Goal: Task Accomplishment & Management: Complete application form

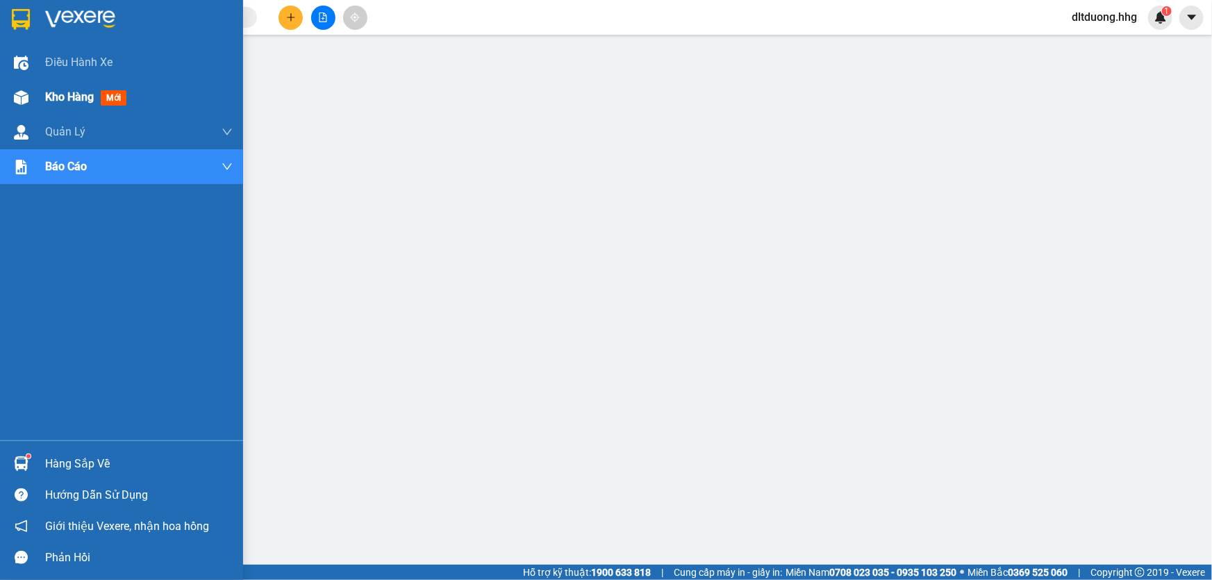
click at [63, 100] on span "Kho hàng" at bounding box center [69, 96] width 49 height 13
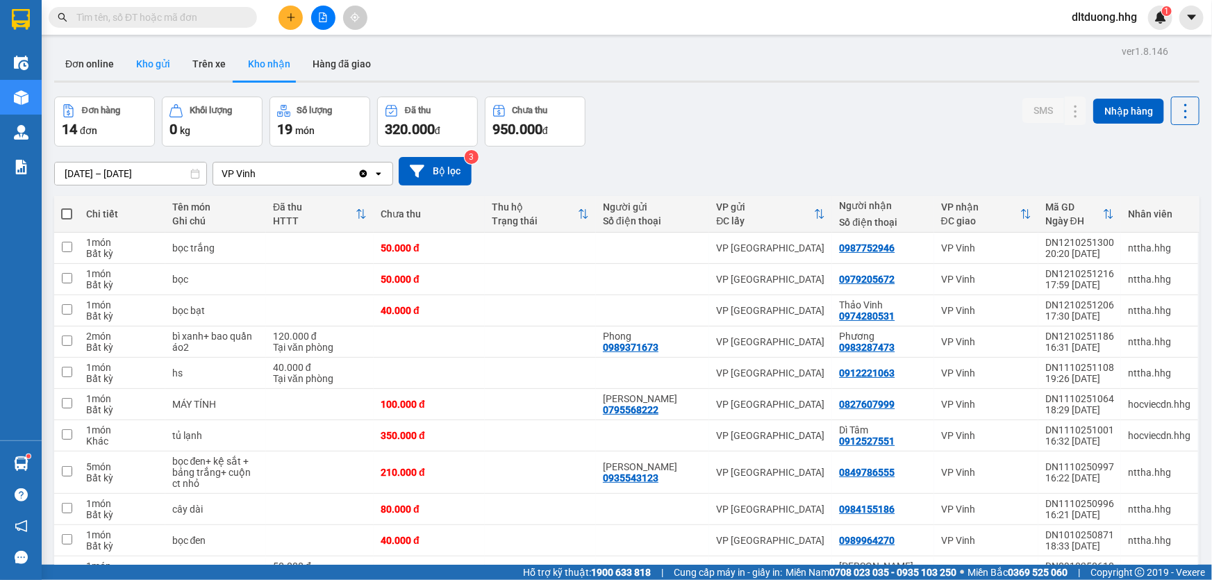
click at [148, 59] on button "Kho gửi" at bounding box center [153, 63] width 56 height 33
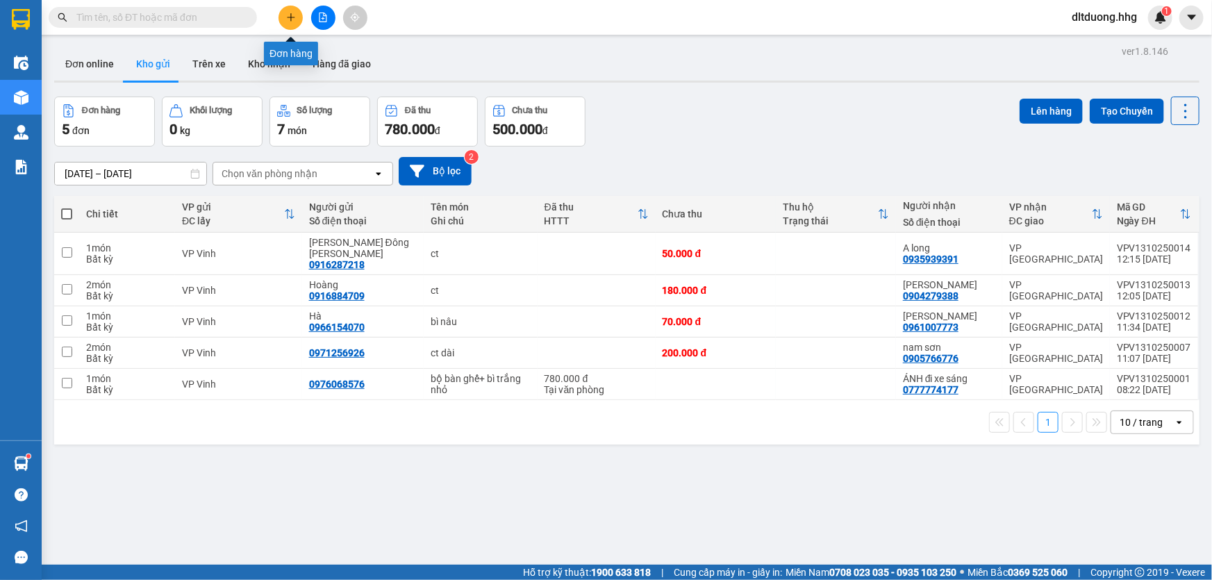
click at [297, 17] on button at bounding box center [290, 18] width 24 height 24
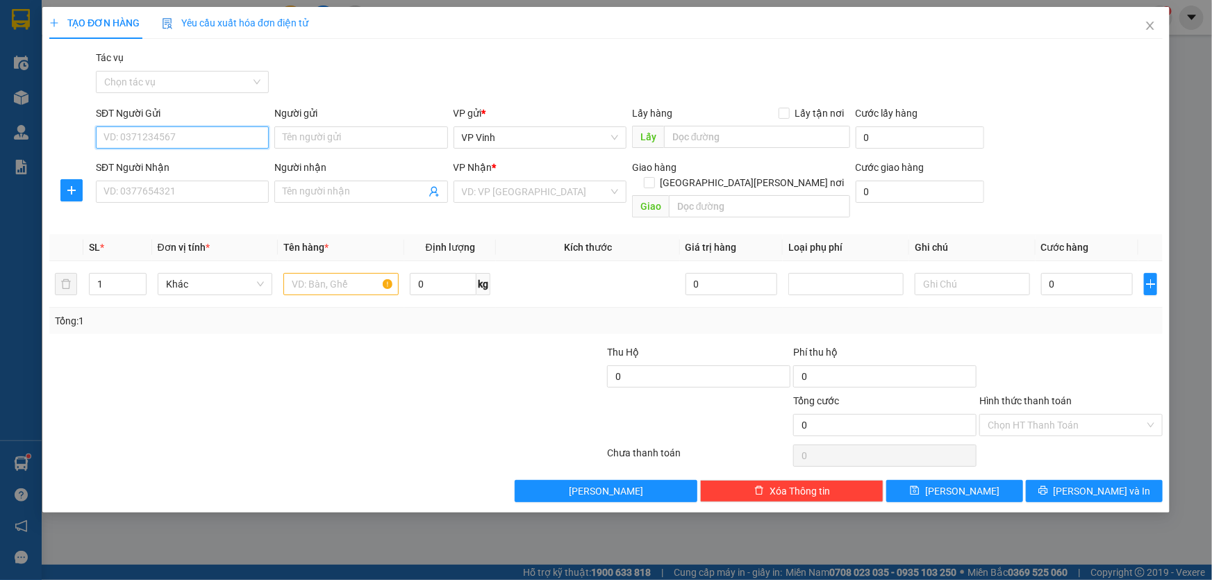
click at [224, 133] on input "SĐT Người Gửi" at bounding box center [182, 137] width 173 height 22
click at [182, 158] on div "0985392988 - Anh Tiến" at bounding box center [182, 165] width 156 height 15
type input "0985392988"
type input "Anh Tiến"
type input "0985392988"
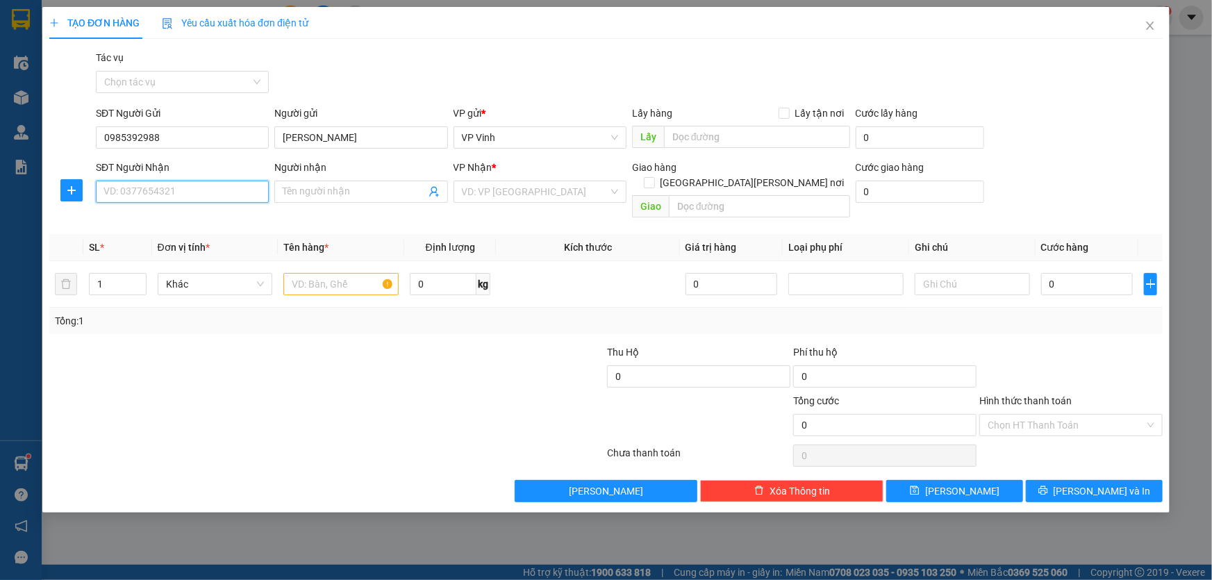
click at [190, 195] on input "SĐT Người Nhận" at bounding box center [182, 192] width 173 height 22
click at [183, 243] on div "0335131604 - Phương" at bounding box center [182, 241] width 156 height 15
type input "0335131604"
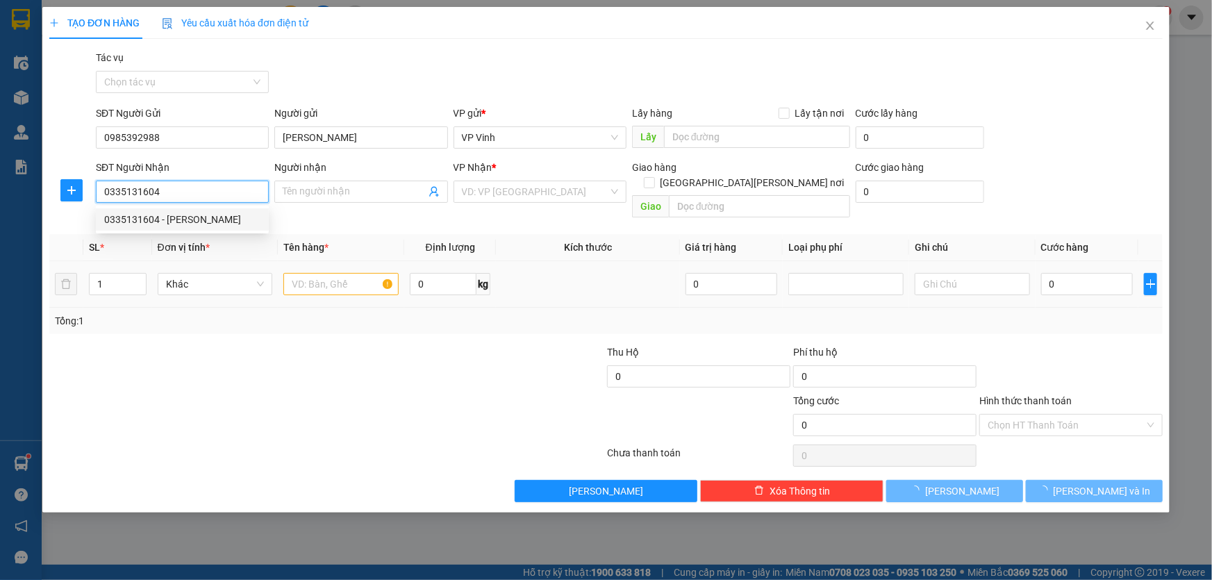
type input "Phương"
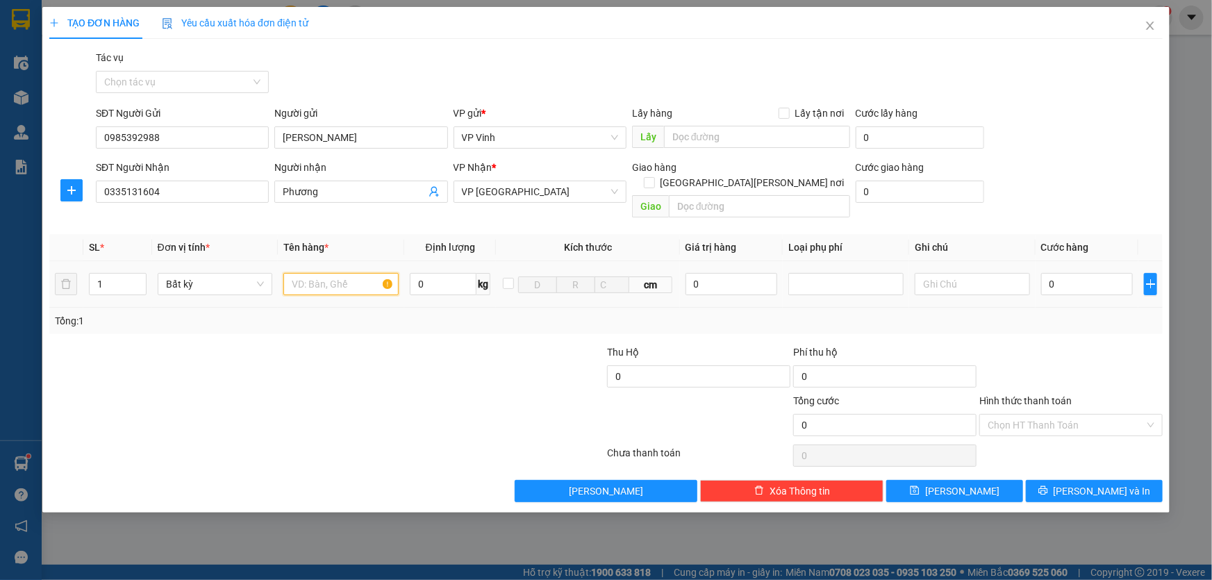
click at [344, 274] on input "text" at bounding box center [340, 284] width 115 height 22
type input "lồng chim"
click at [1060, 273] on input "0" at bounding box center [1087, 284] width 92 height 22
type input "1"
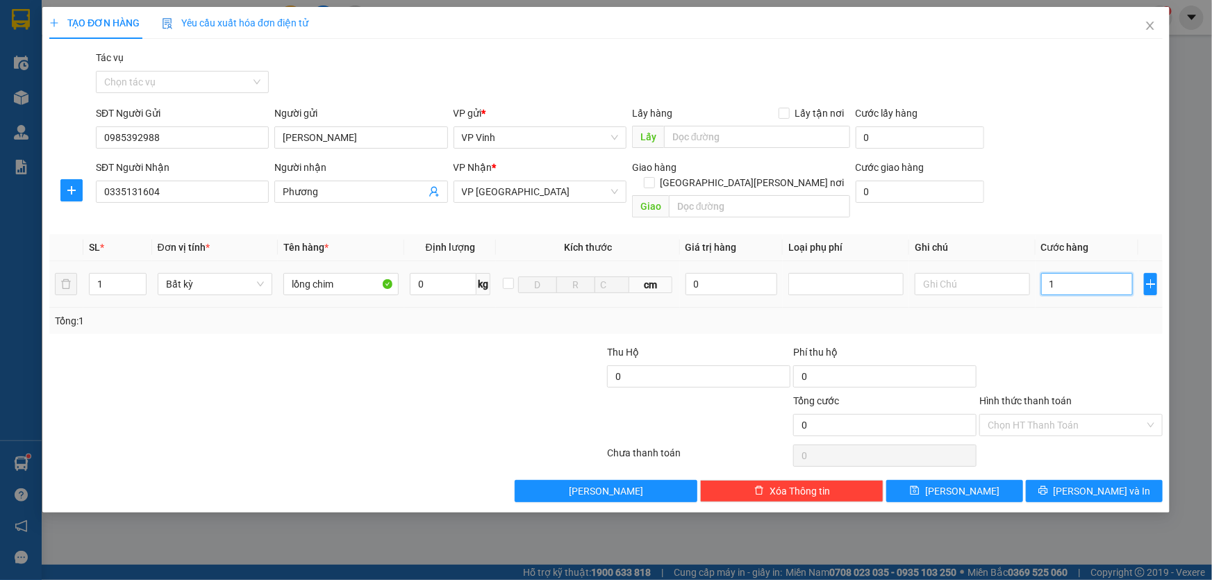
type input "1"
type input "10"
type input "100"
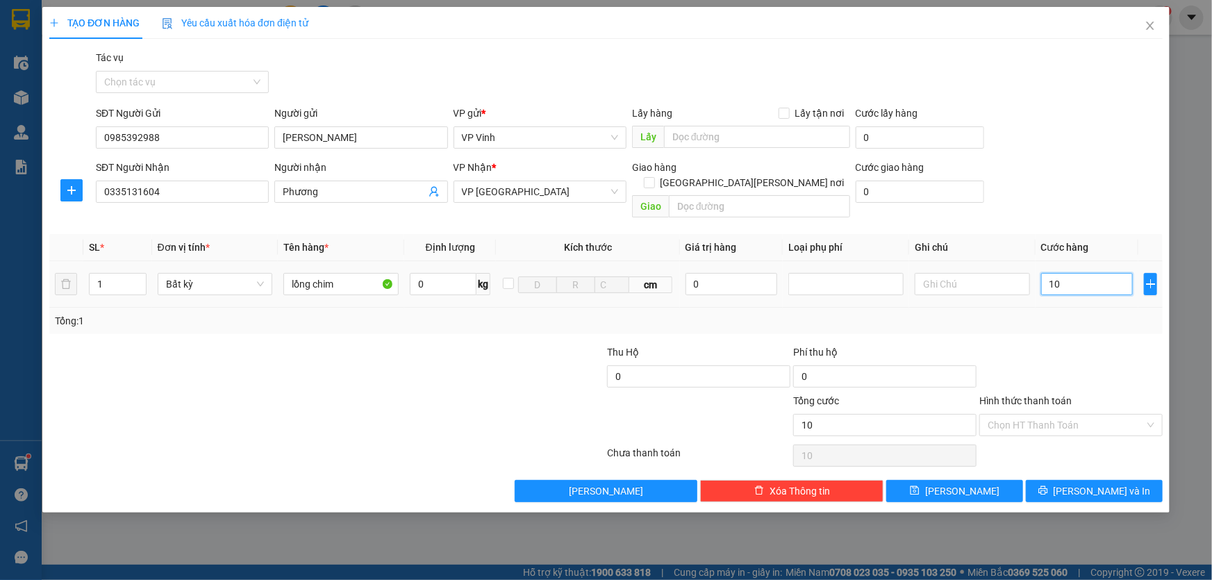
type input "100"
type input "1.000"
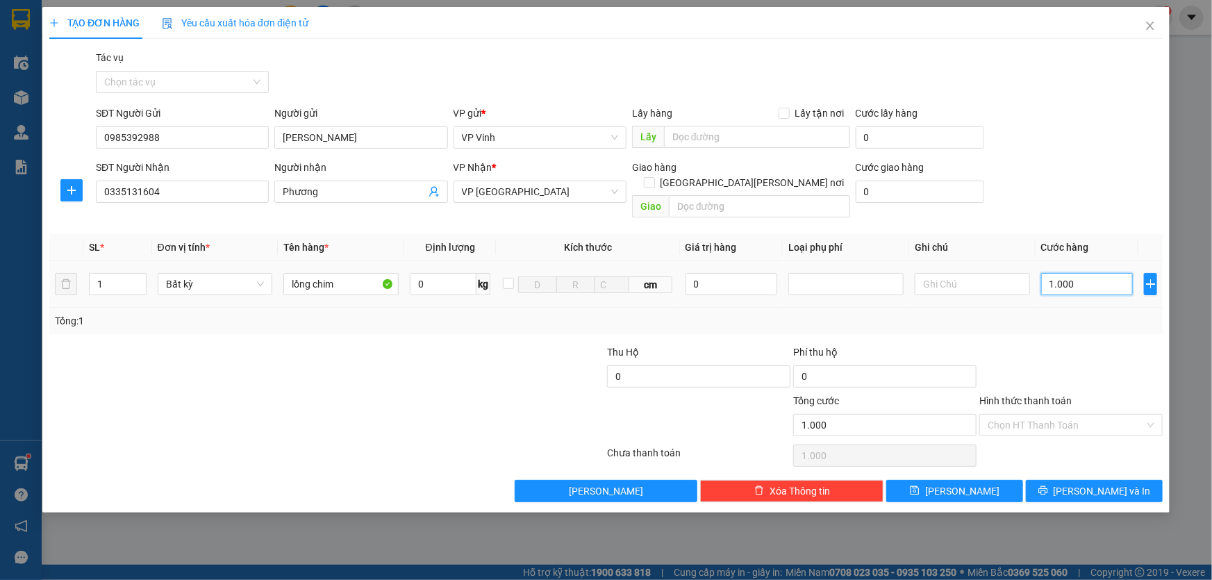
type input "10.000"
type input "100.000"
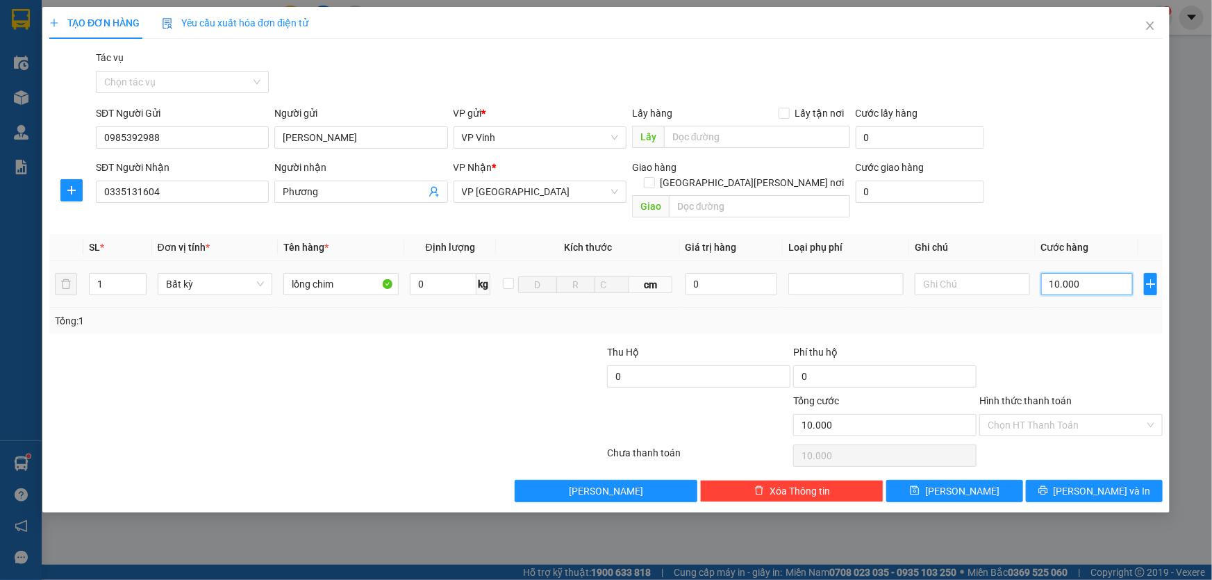
type input "100.000"
click at [1115, 483] on span "Lưu và In" at bounding box center [1101, 490] width 97 height 15
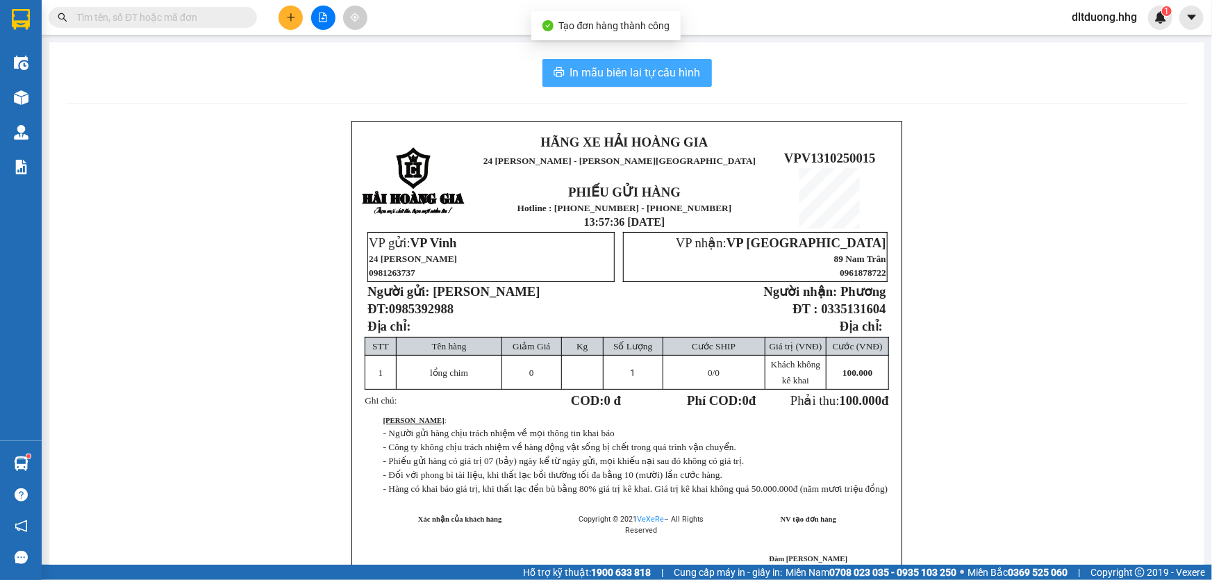
click at [680, 72] on span "In mẫu biên lai tự cấu hình" at bounding box center [635, 72] width 131 height 17
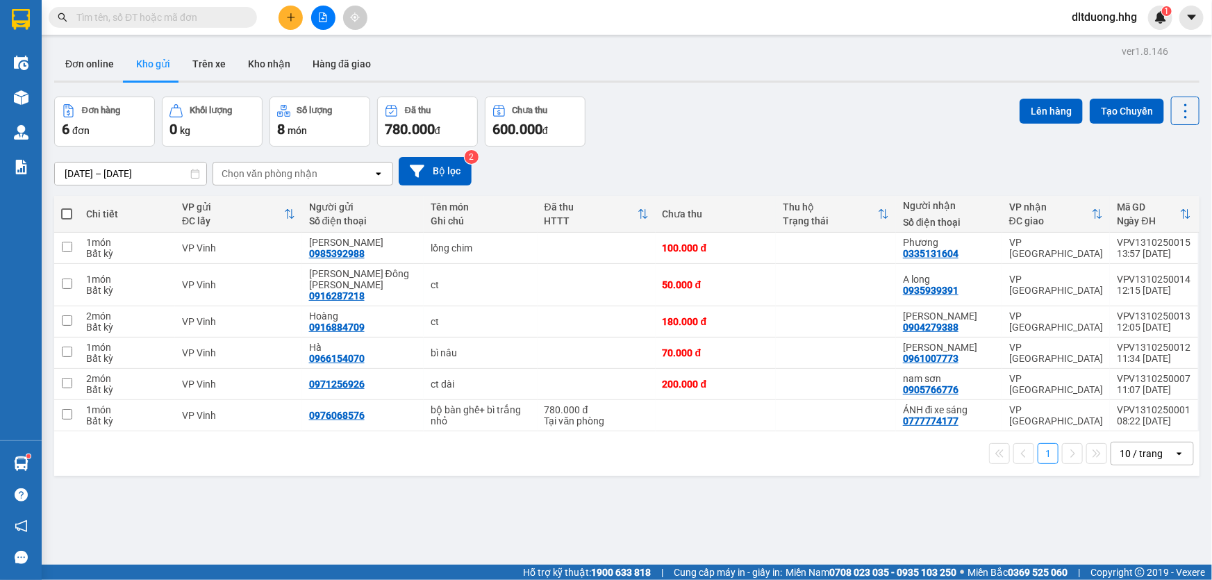
click at [1076, 15] on span "dltduong.hhg" at bounding box center [1103, 16] width 87 height 17
click at [1080, 42] on span "Đăng xuất" at bounding box center [1109, 42] width 60 height 15
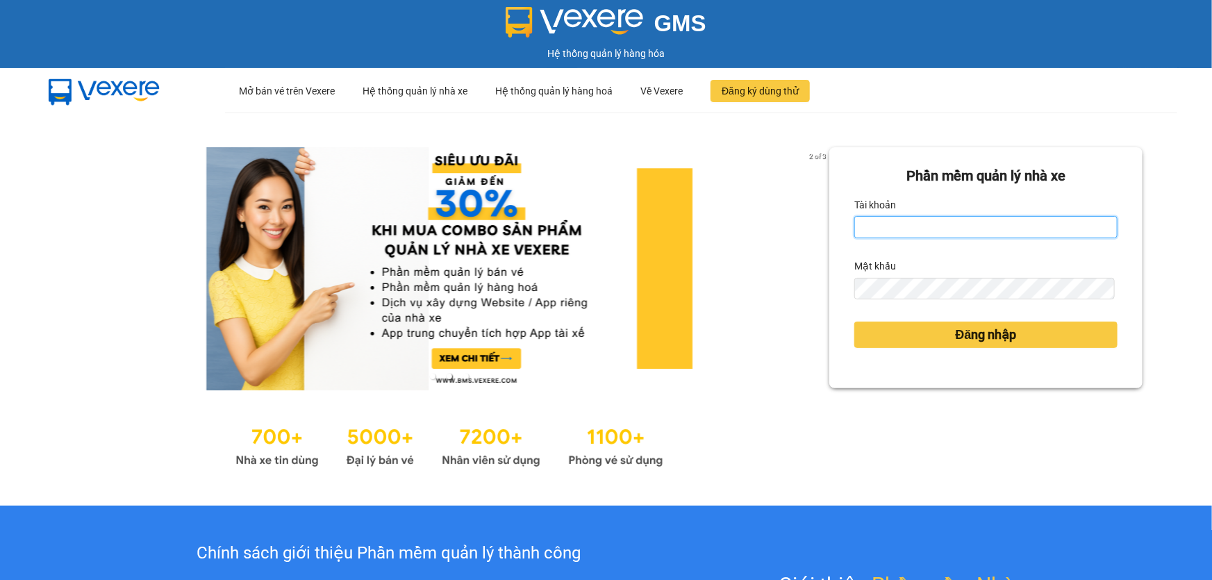
click at [888, 224] on input "Tài khoản" at bounding box center [985, 227] width 263 height 22
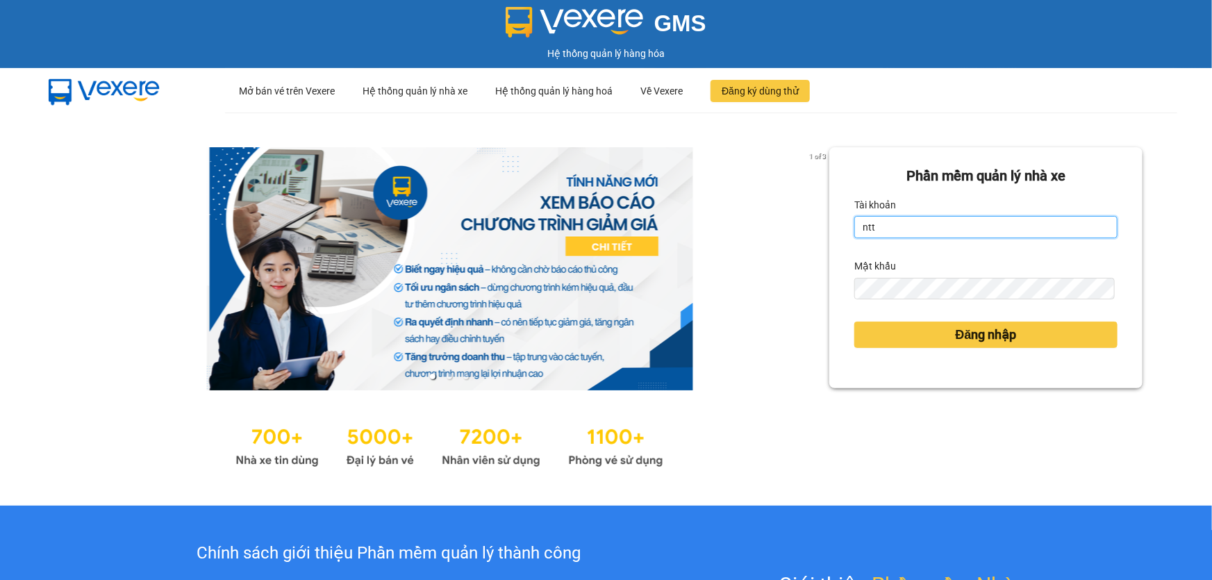
type input "nttho.hhg"
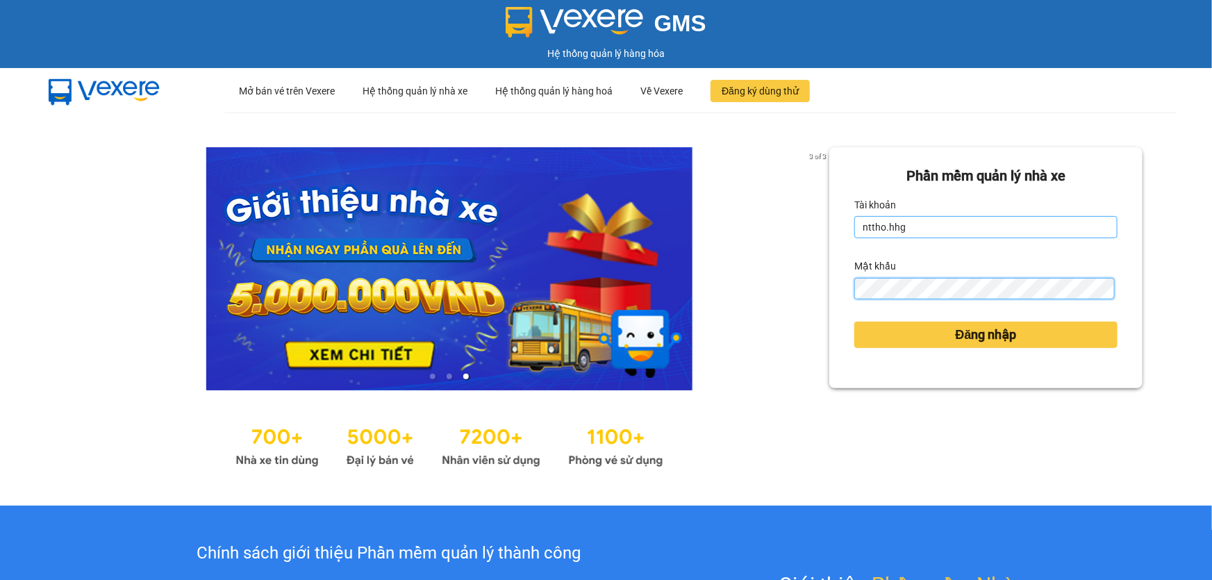
click at [854, 322] on button "Đăng nhập" at bounding box center [985, 335] width 263 height 26
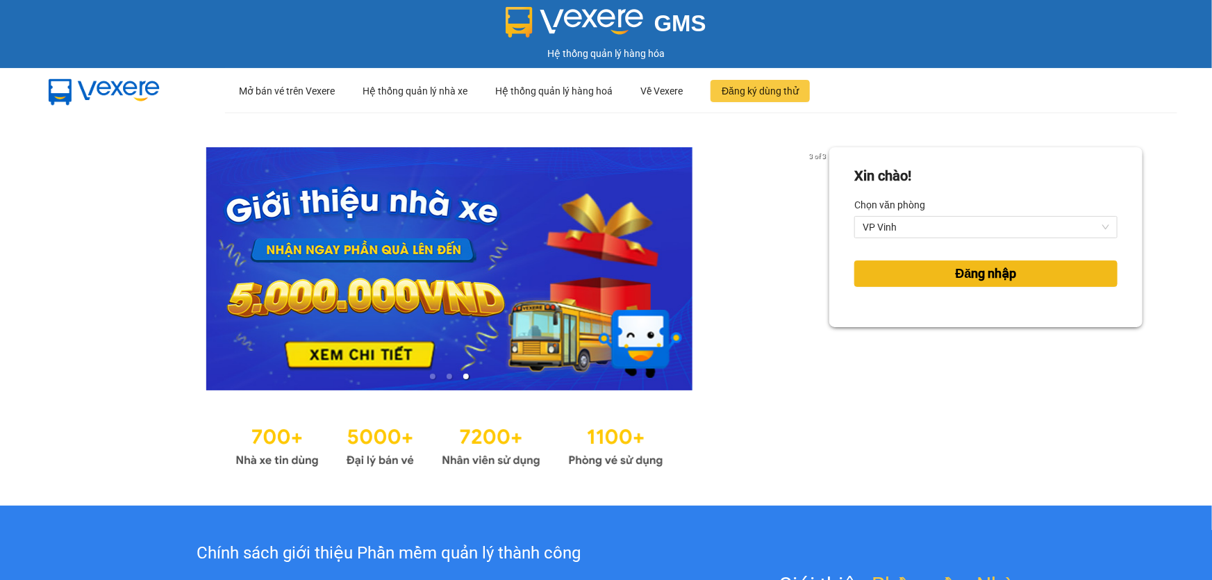
click at [963, 275] on span "Đăng nhập" at bounding box center [985, 273] width 61 height 19
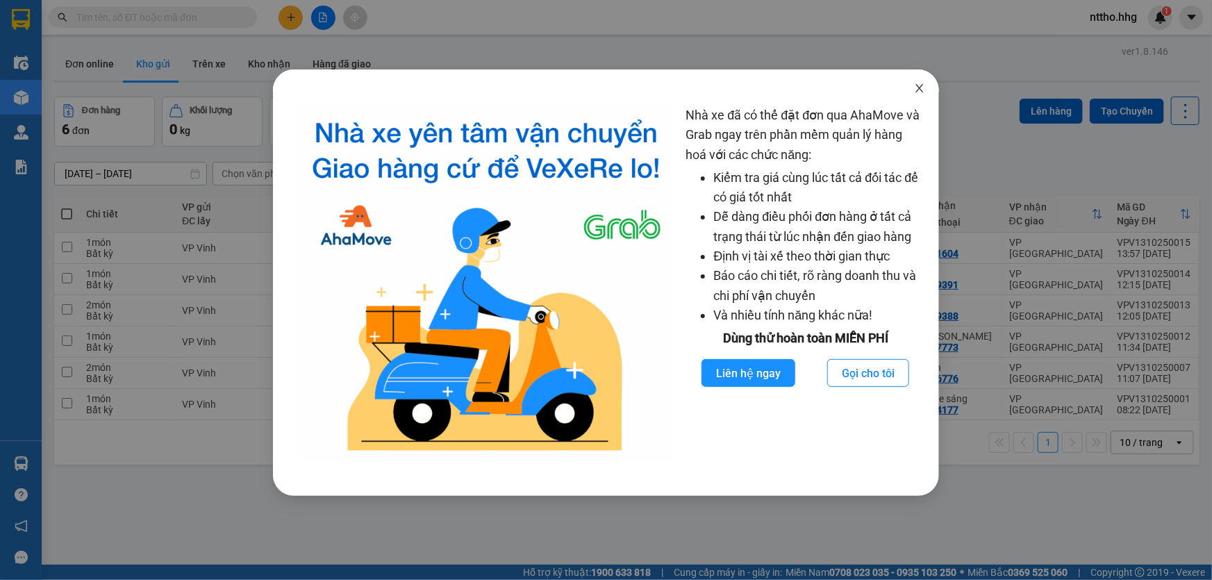
click at [915, 87] on icon "close" at bounding box center [919, 88] width 11 height 11
